Goal: Task Accomplishment & Management: Use online tool/utility

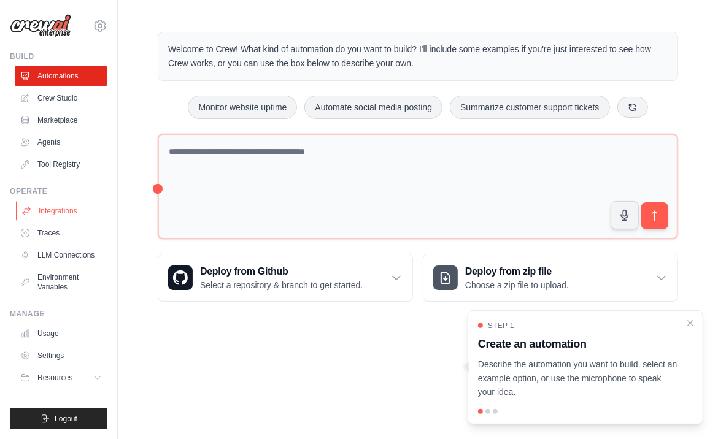
click at [51, 214] on link "Integrations" at bounding box center [62, 211] width 93 height 20
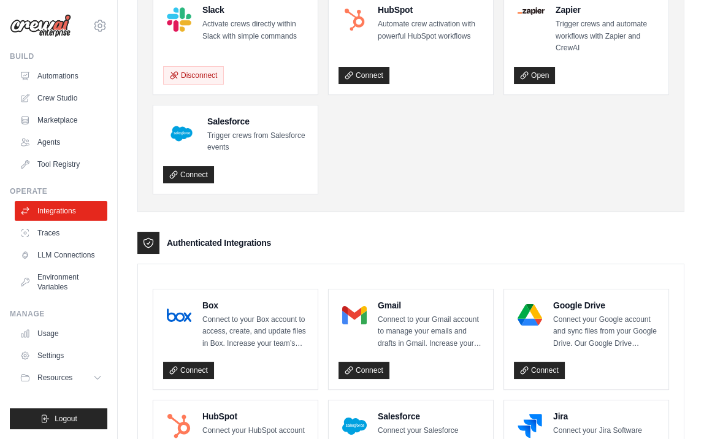
scroll to position [117, 0]
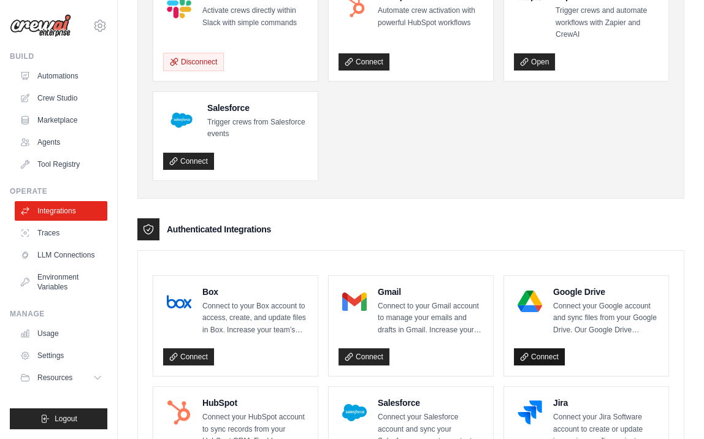
click at [550, 357] on link "Connect" at bounding box center [539, 356] width 51 height 17
